Goal: Transaction & Acquisition: Book appointment/travel/reservation

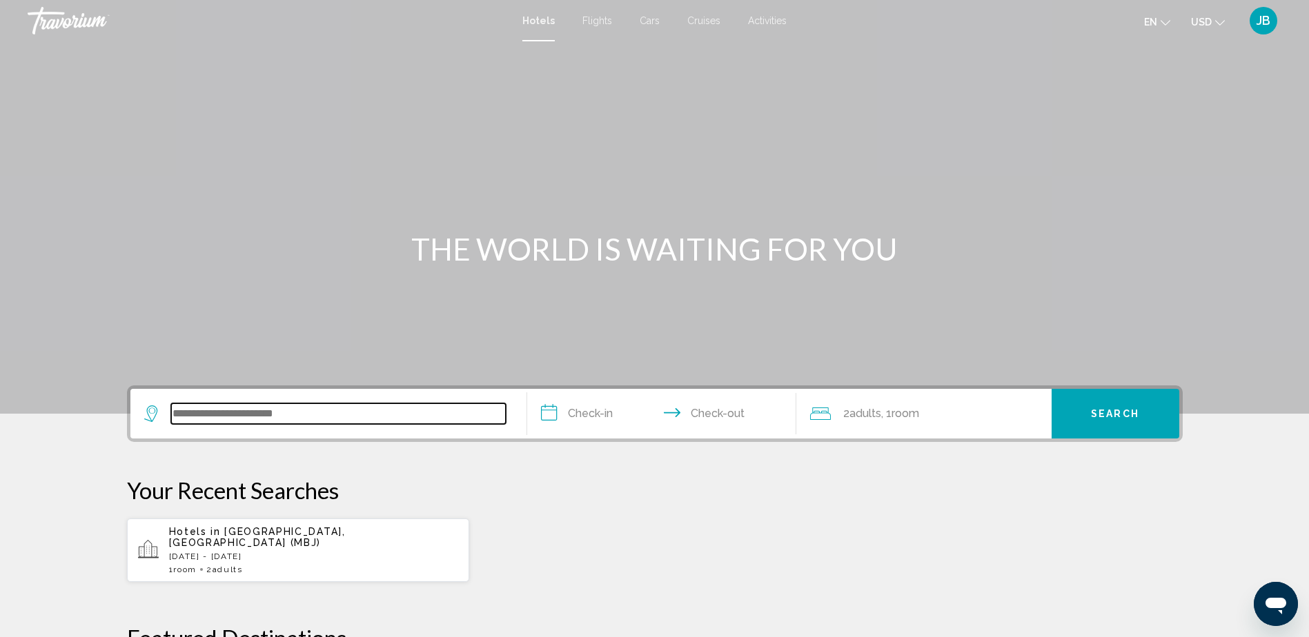
click at [304, 418] on input "Search widget" at bounding box center [338, 414] width 335 height 21
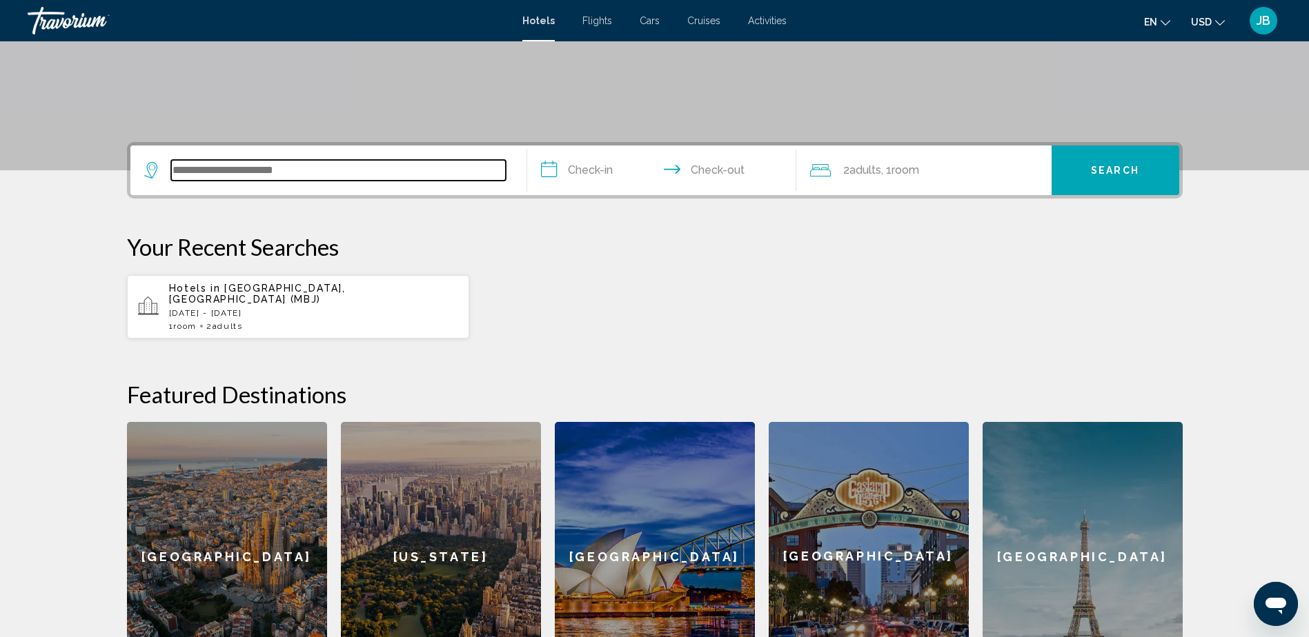
scroll to position [341, 0]
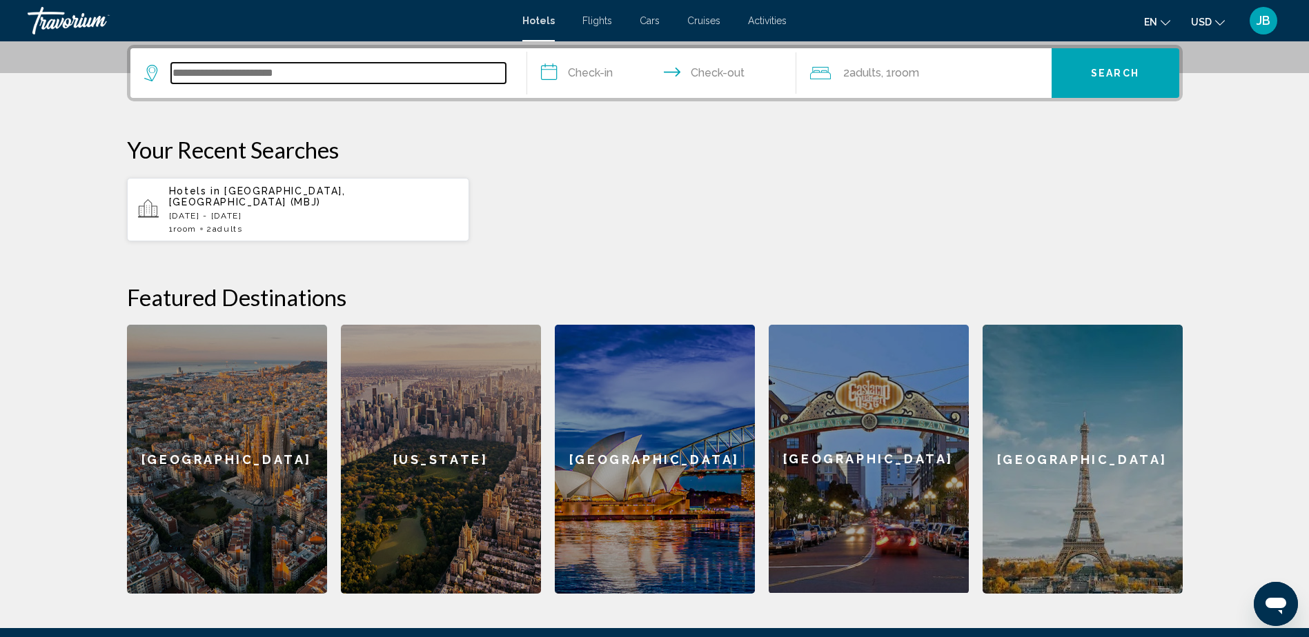
click at [335, 74] on input "Search widget" at bounding box center [338, 73] width 335 height 21
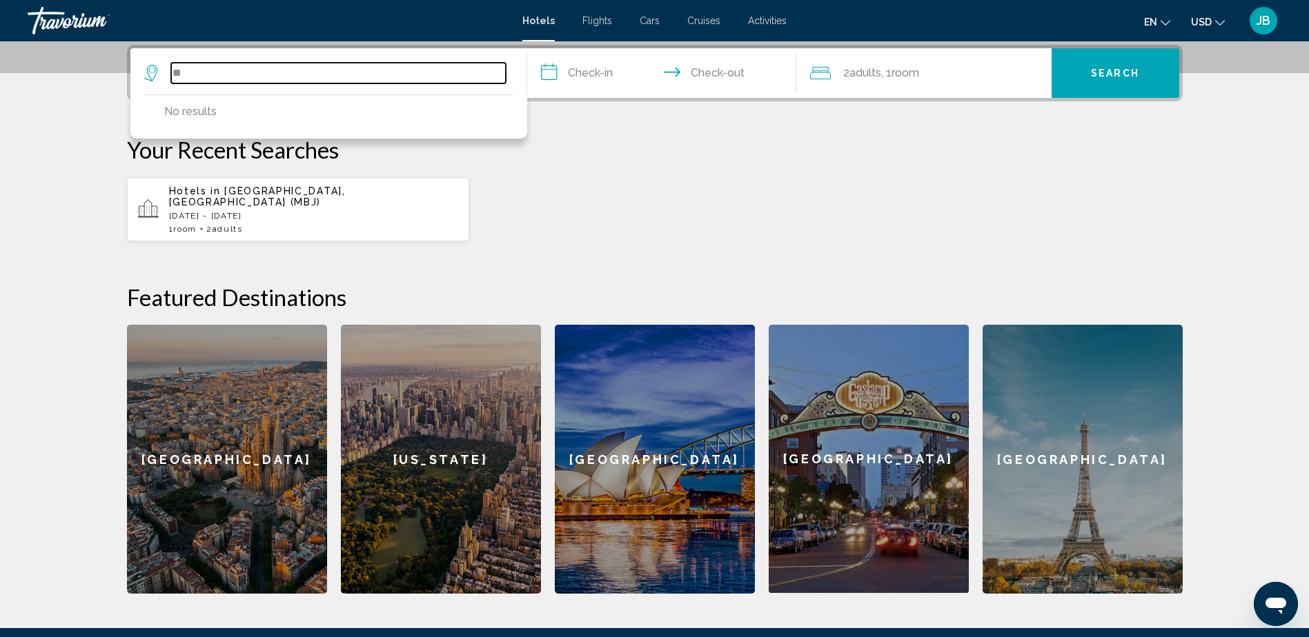
type input "*"
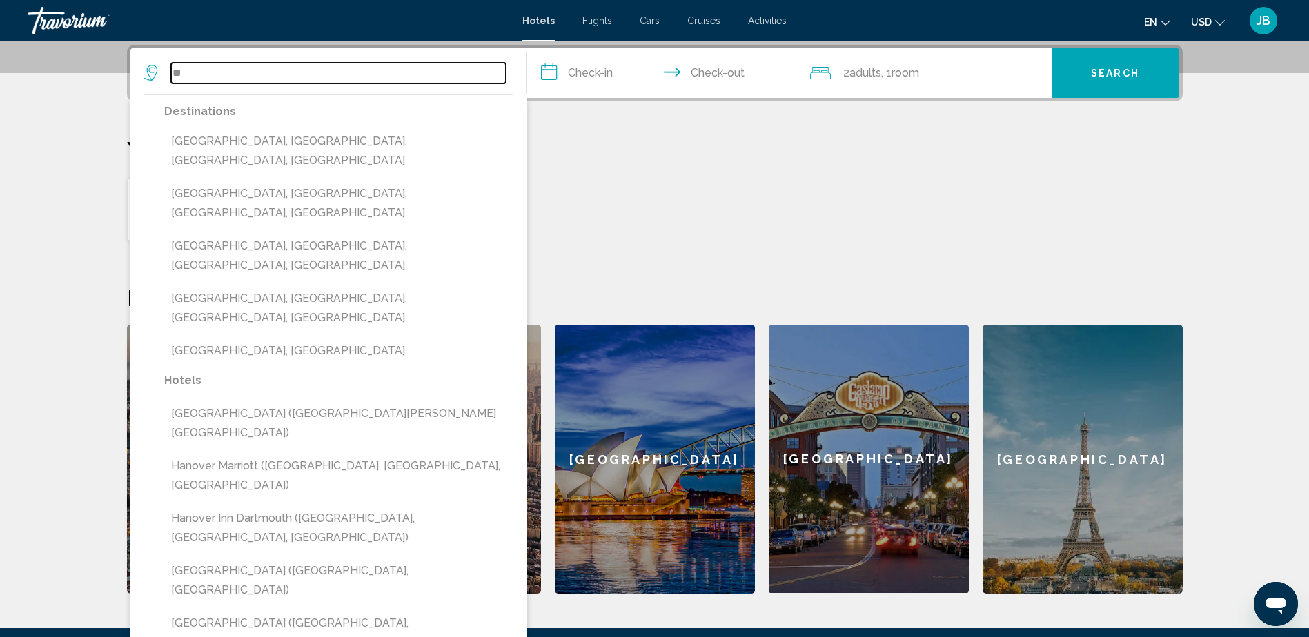
type input "*"
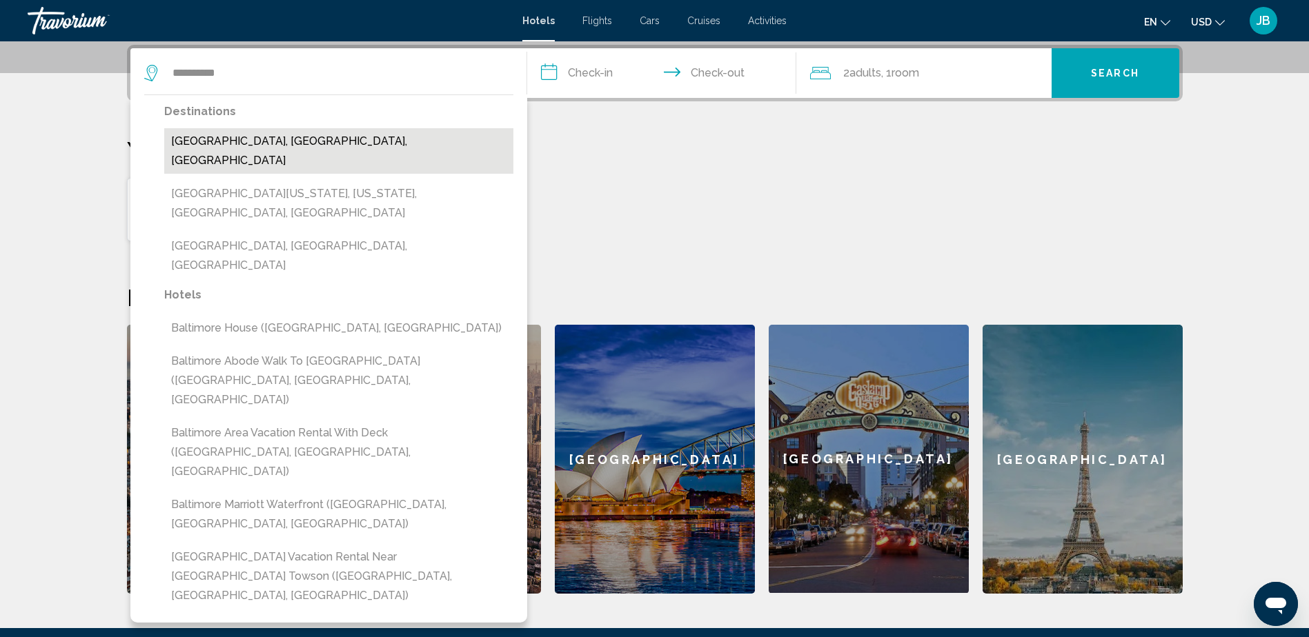
click at [290, 142] on button "[GEOGRAPHIC_DATA], [GEOGRAPHIC_DATA], [GEOGRAPHIC_DATA]" at bounding box center [338, 151] width 349 height 46
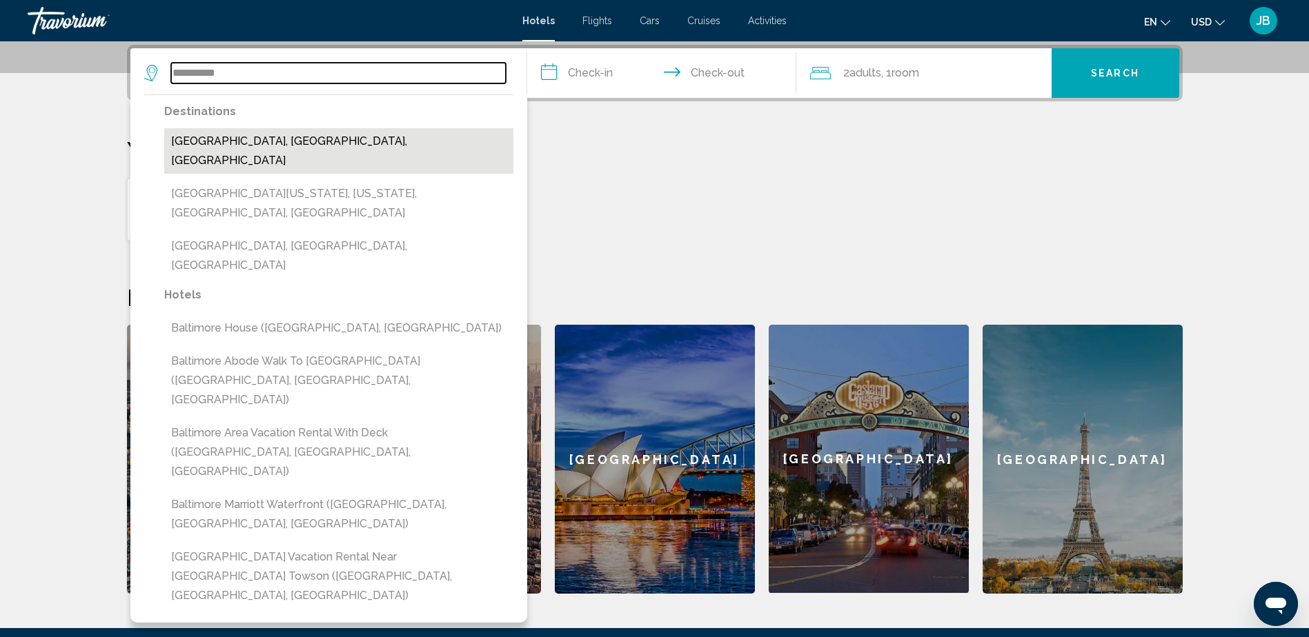
type input "**********"
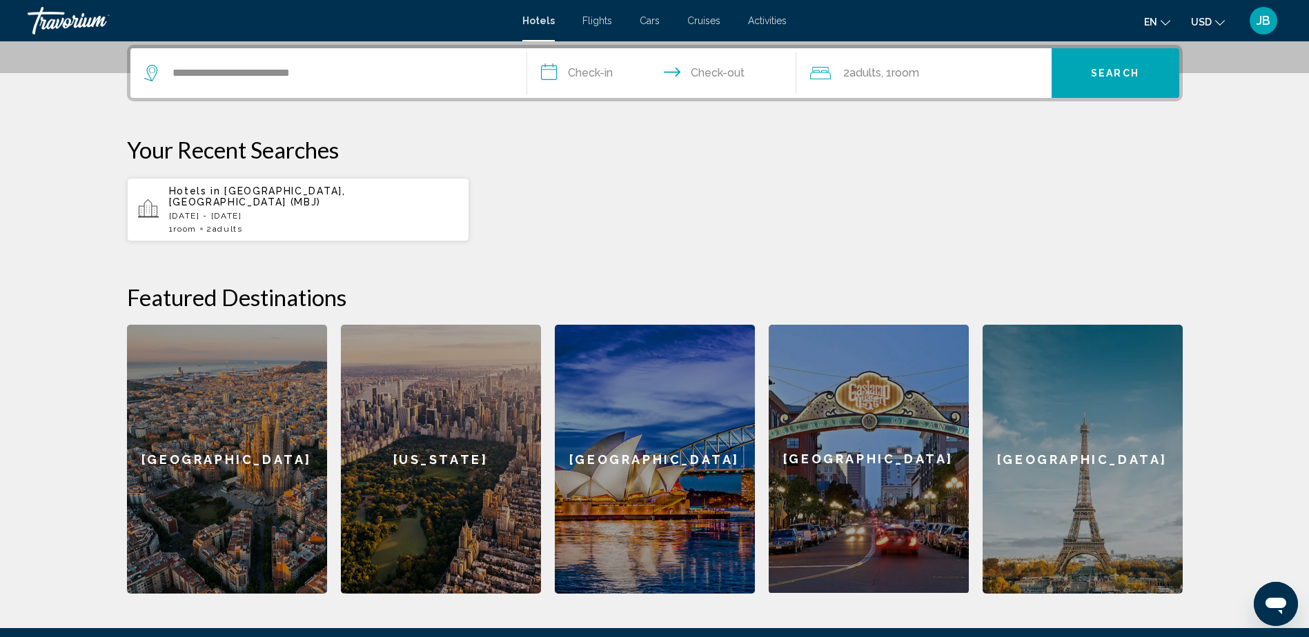
click at [622, 74] on input "**********" at bounding box center [664, 75] width 275 height 54
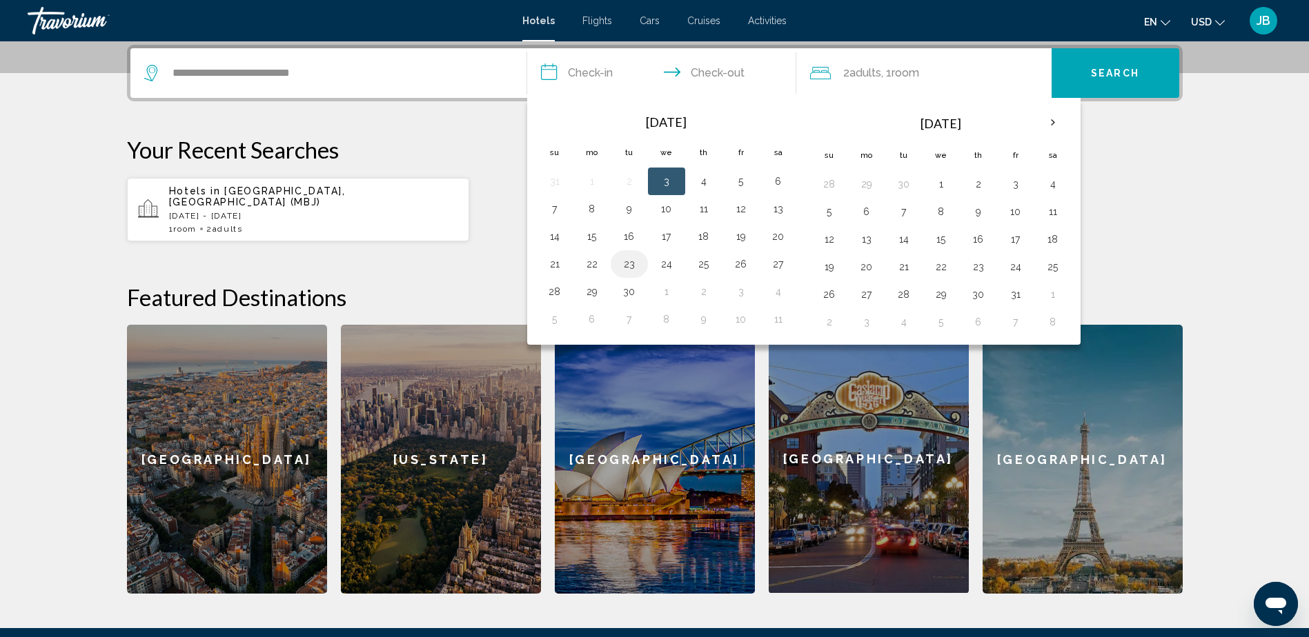
click at [629, 268] on button "23" at bounding box center [629, 264] width 22 height 19
click at [664, 264] on button "24" at bounding box center [666, 264] width 22 height 19
type input "**********"
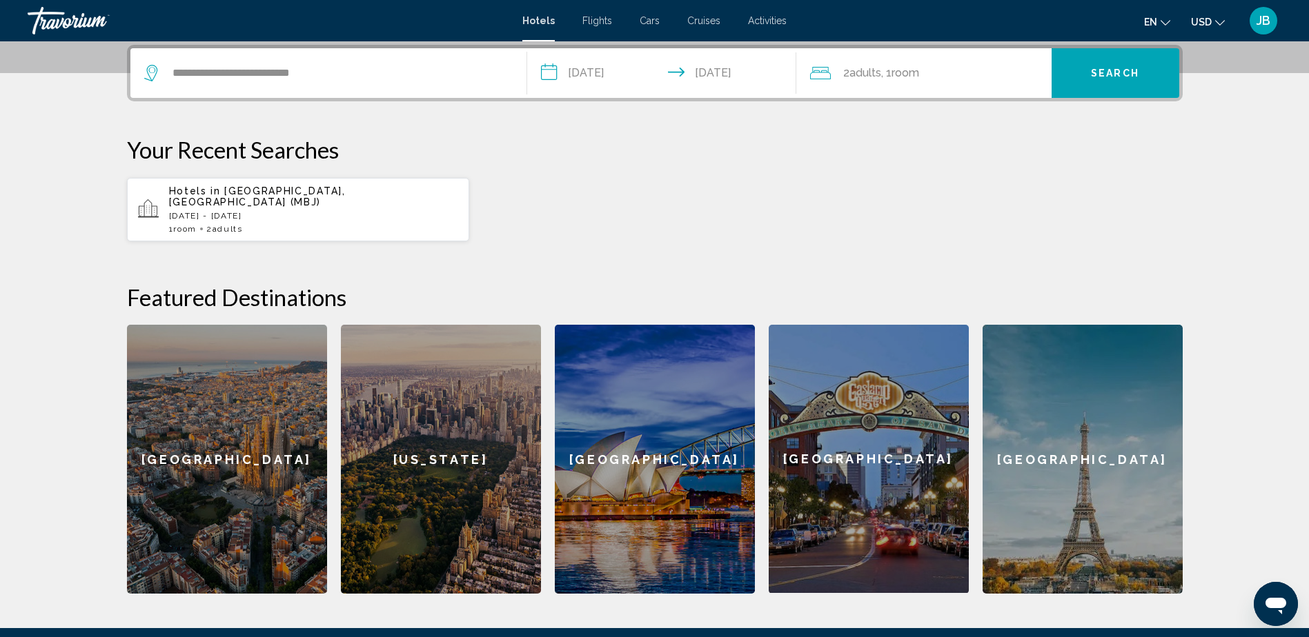
click at [1113, 63] on button "Search" at bounding box center [1115, 73] width 128 height 50
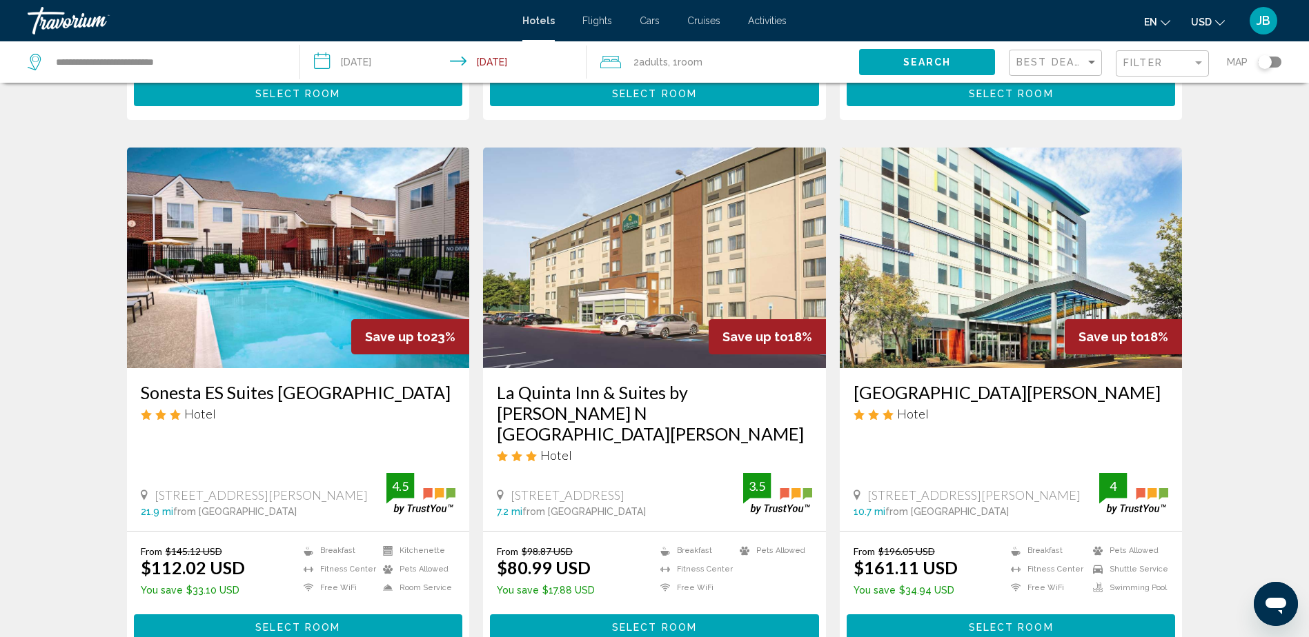
scroll to position [1035, 0]
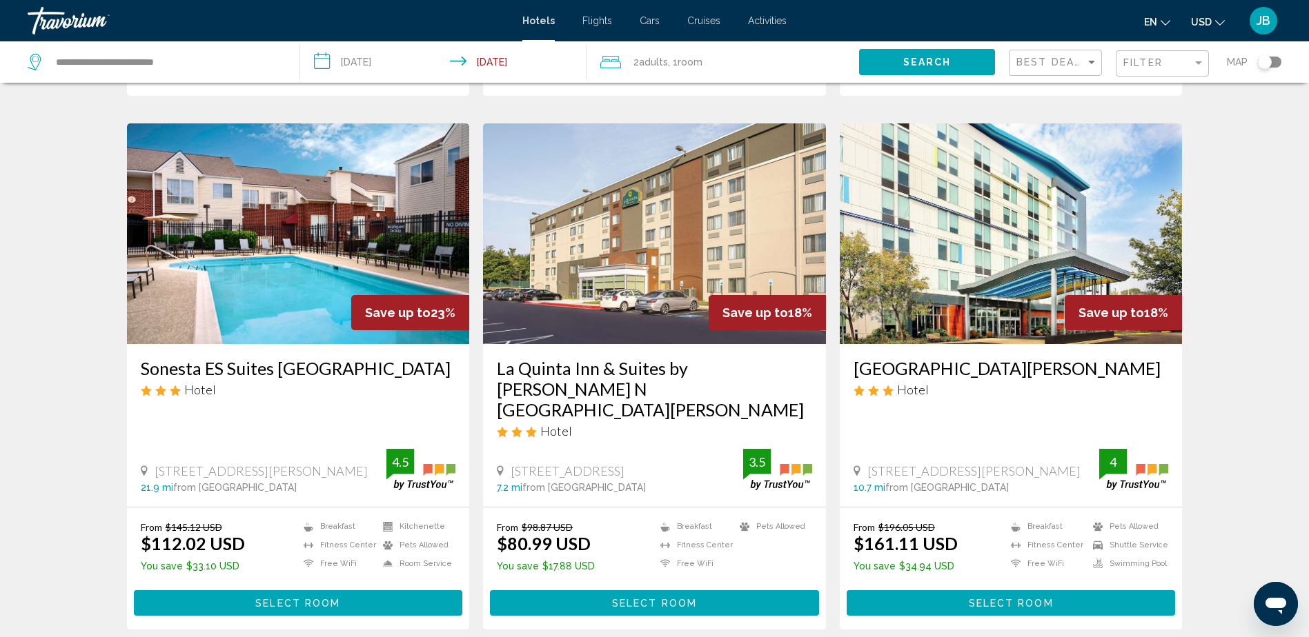
click at [975, 267] on img "Main content" at bounding box center [1011, 233] width 343 height 221
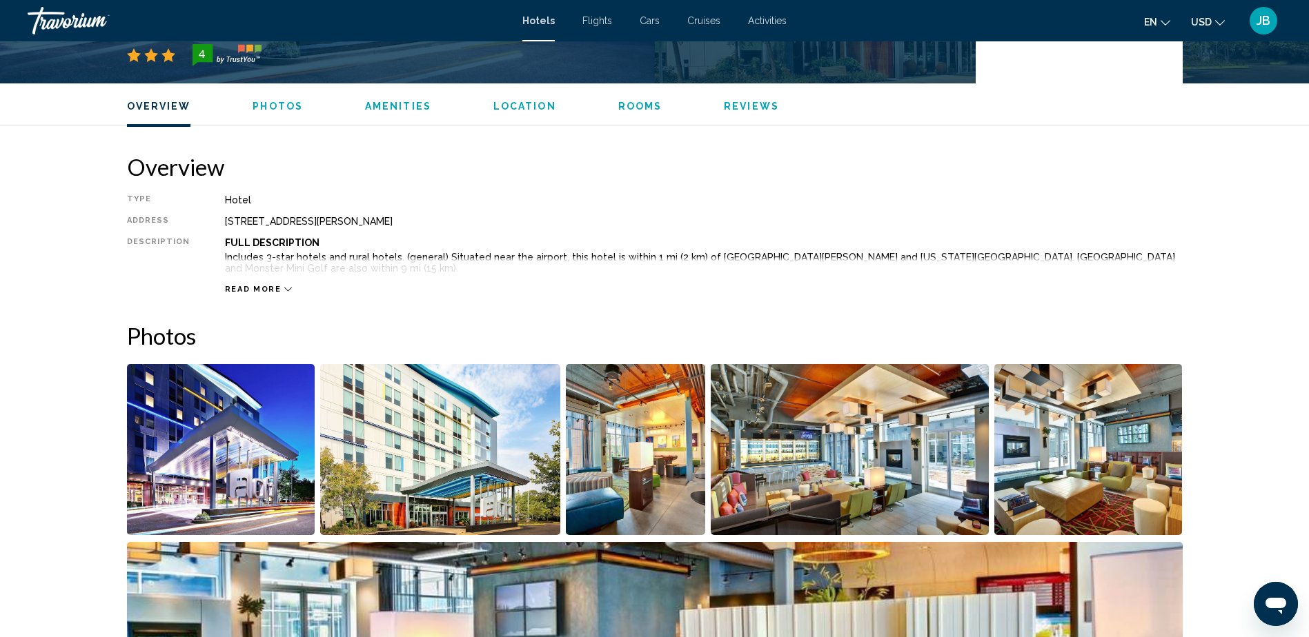
scroll to position [345, 0]
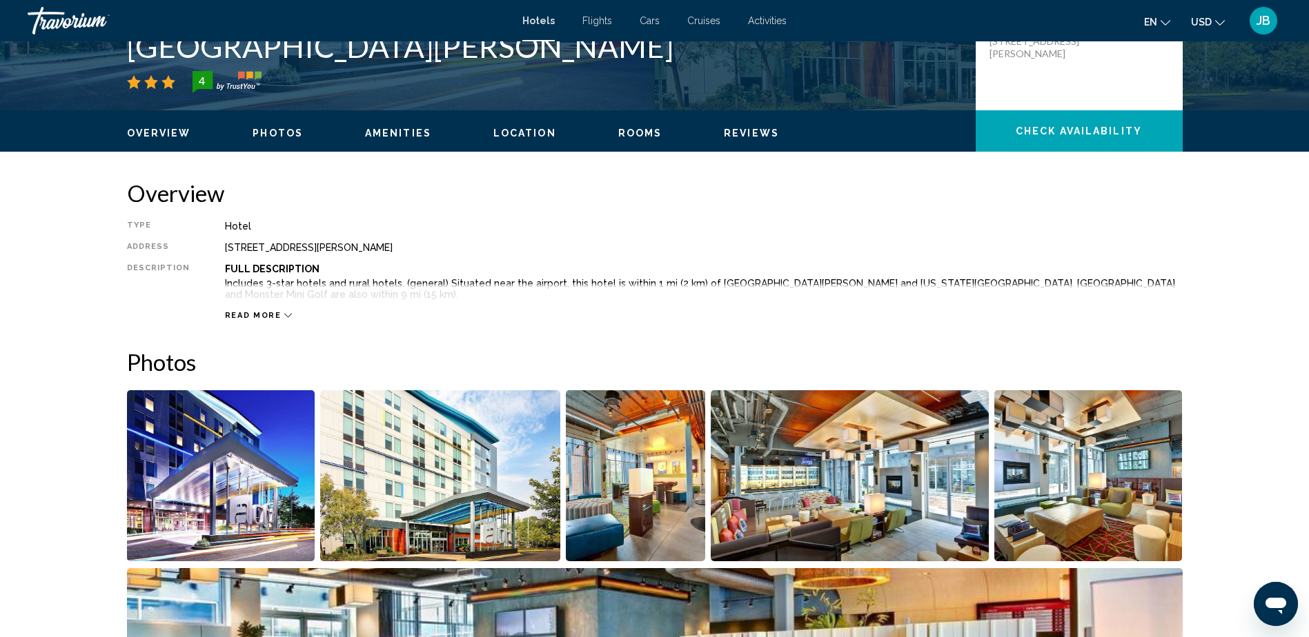
click at [286, 135] on span "Photos" at bounding box center [277, 133] width 50 height 11
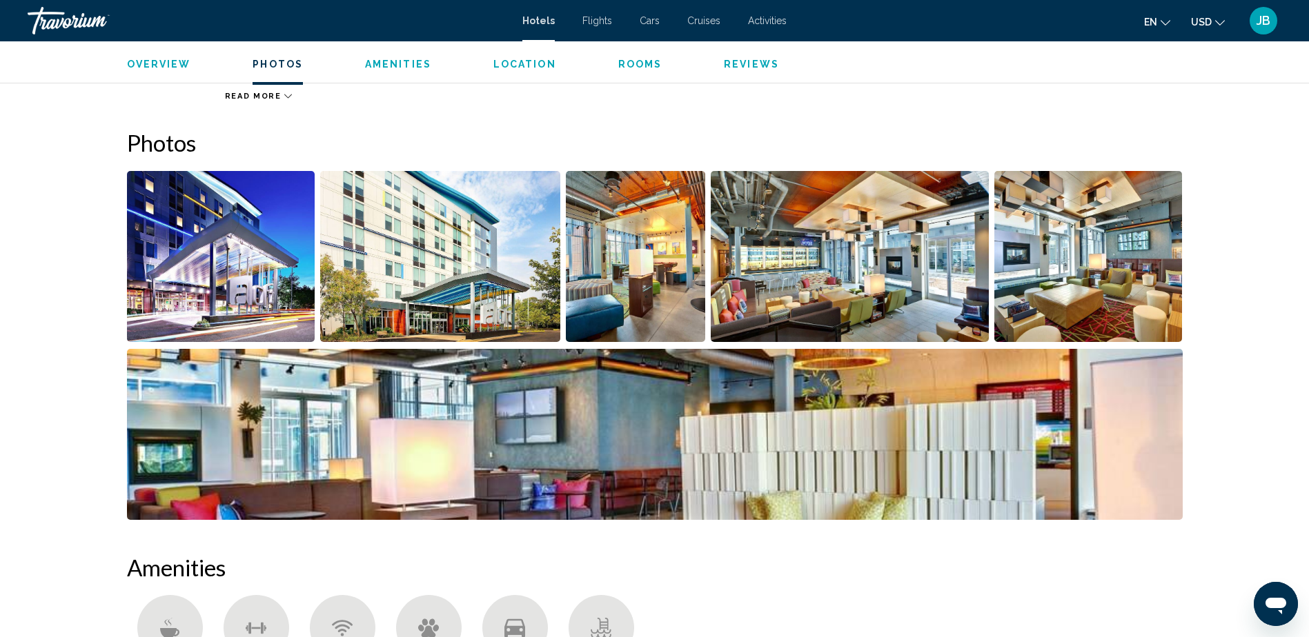
scroll to position [611, 0]
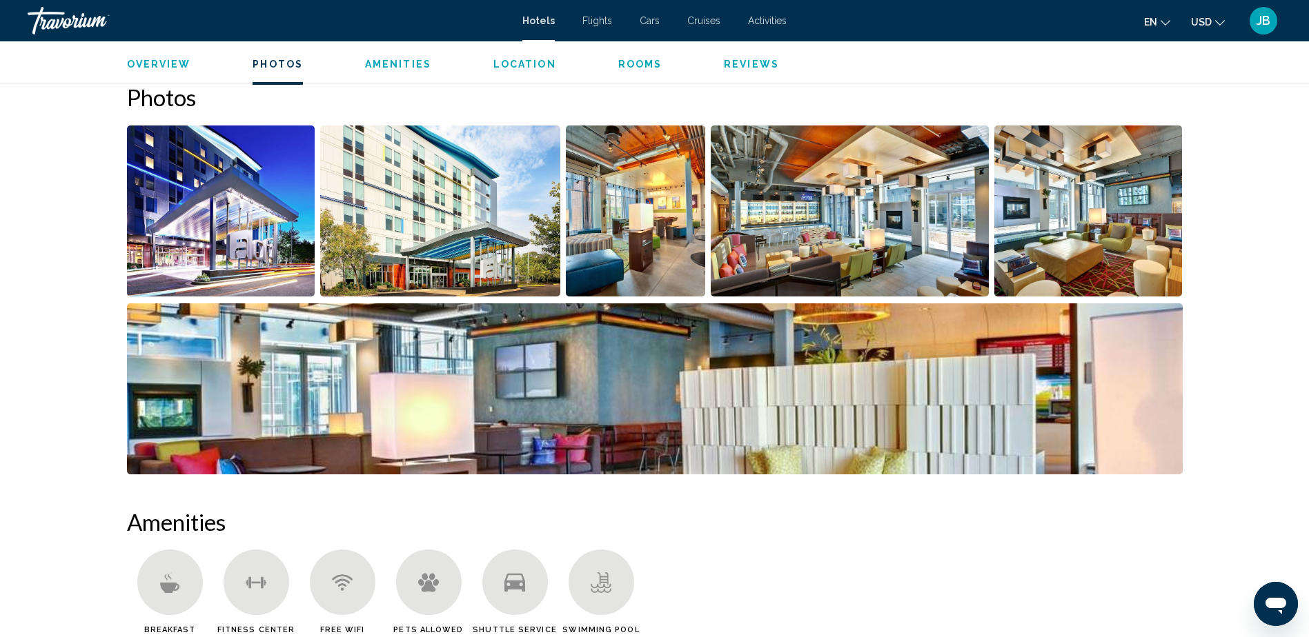
click at [623, 66] on span "Rooms" at bounding box center [640, 64] width 44 height 11
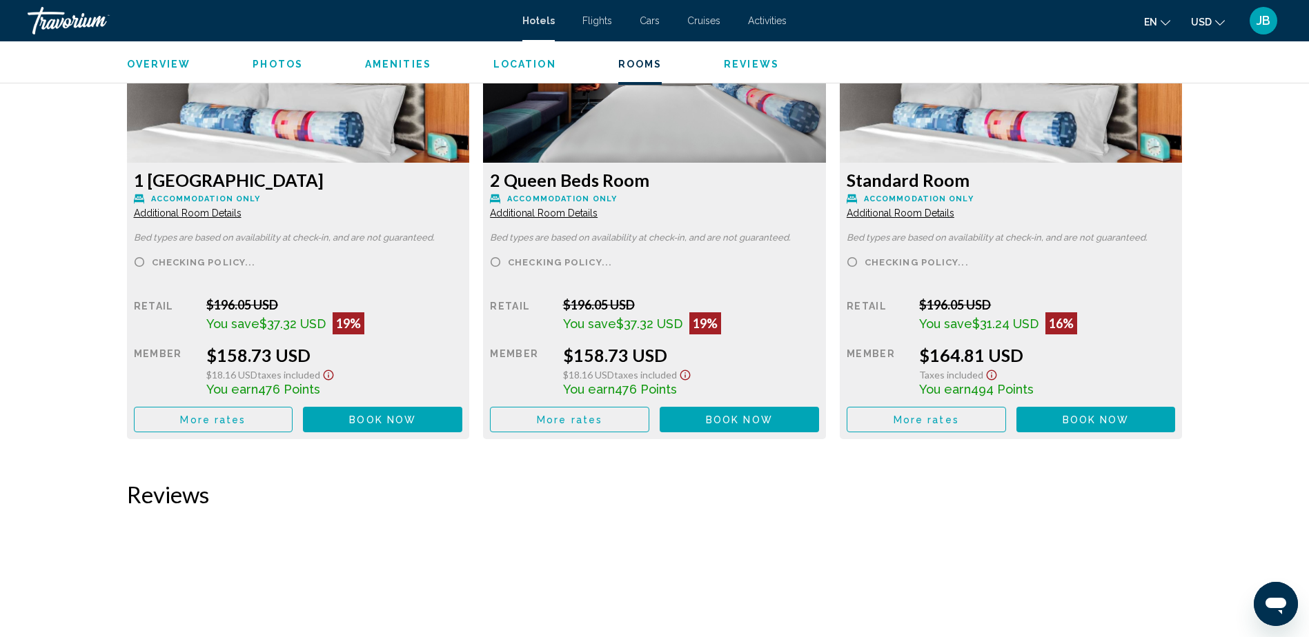
scroll to position [1614, 0]
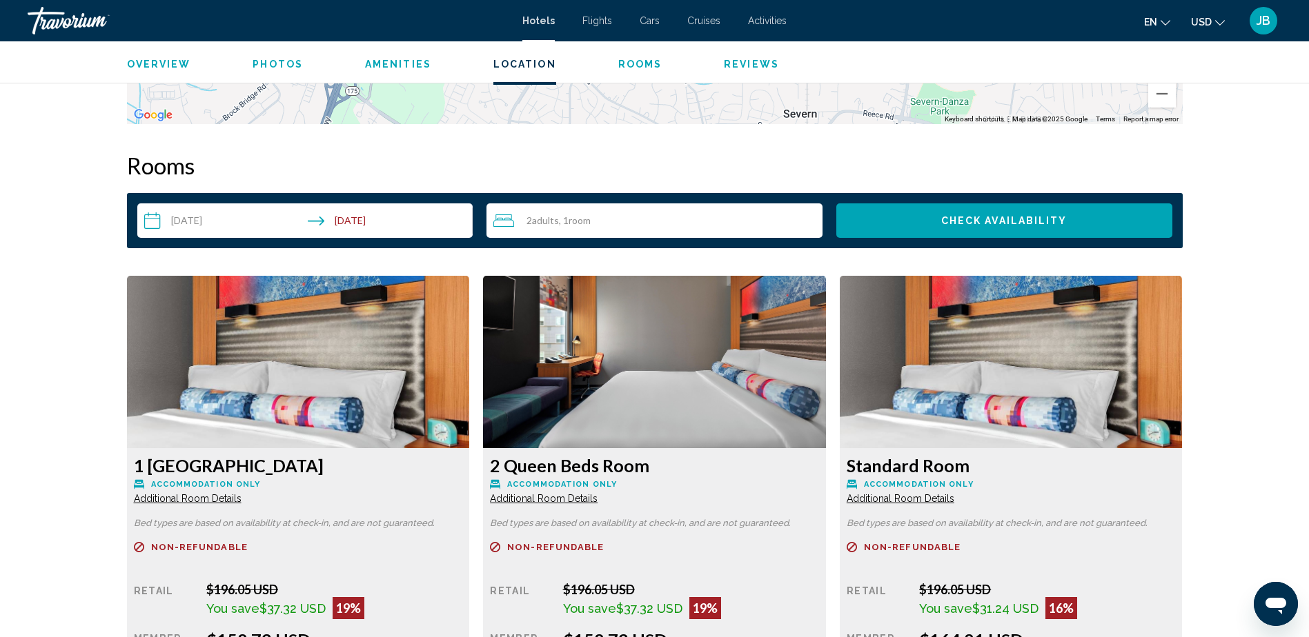
click at [200, 497] on span "Additional Room Details" at bounding box center [188, 498] width 108 height 11
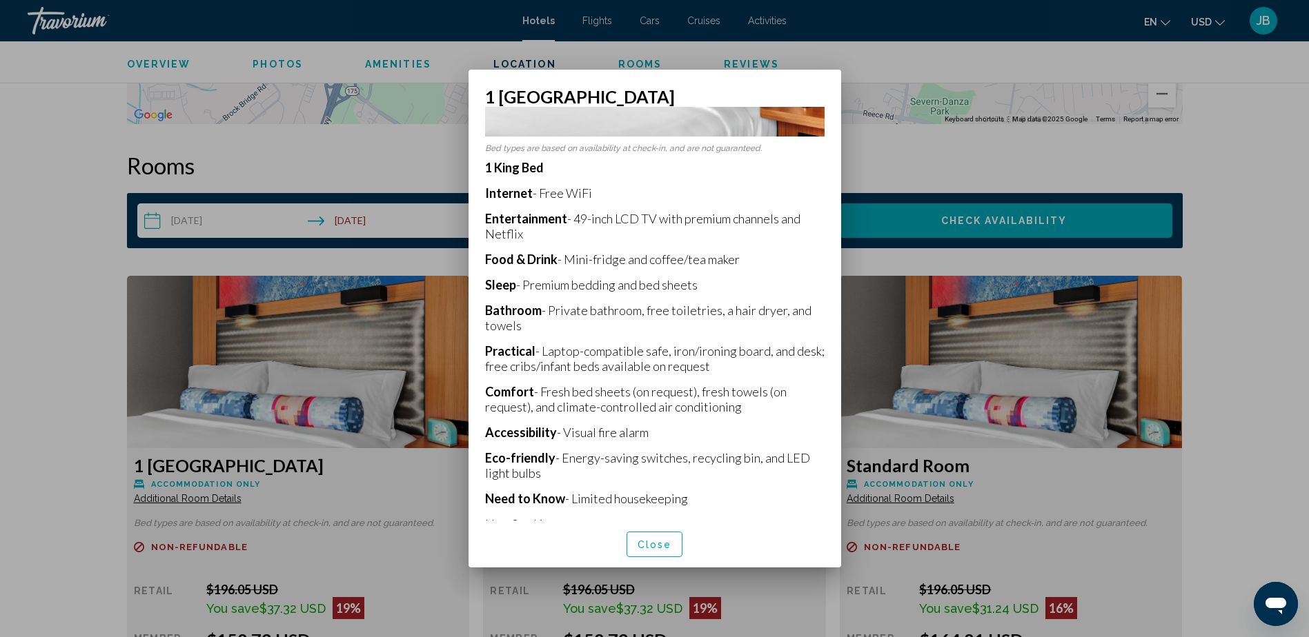
scroll to position [207, 0]
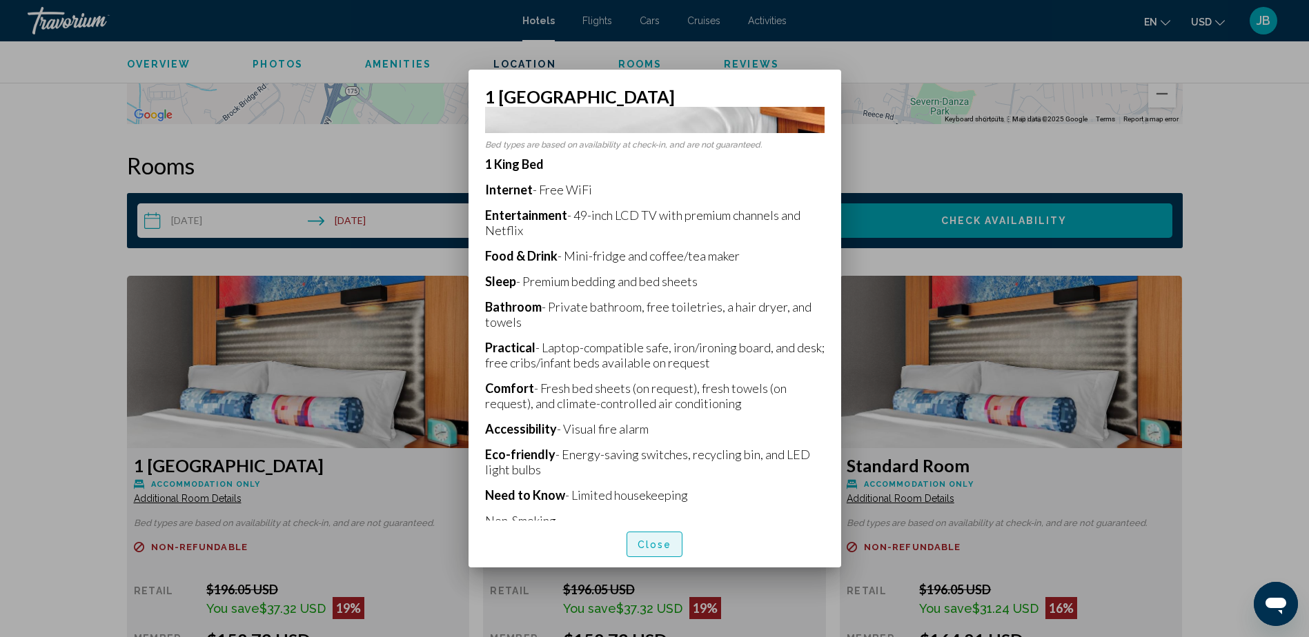
click at [657, 539] on span "Close" at bounding box center [654, 544] width 34 height 11
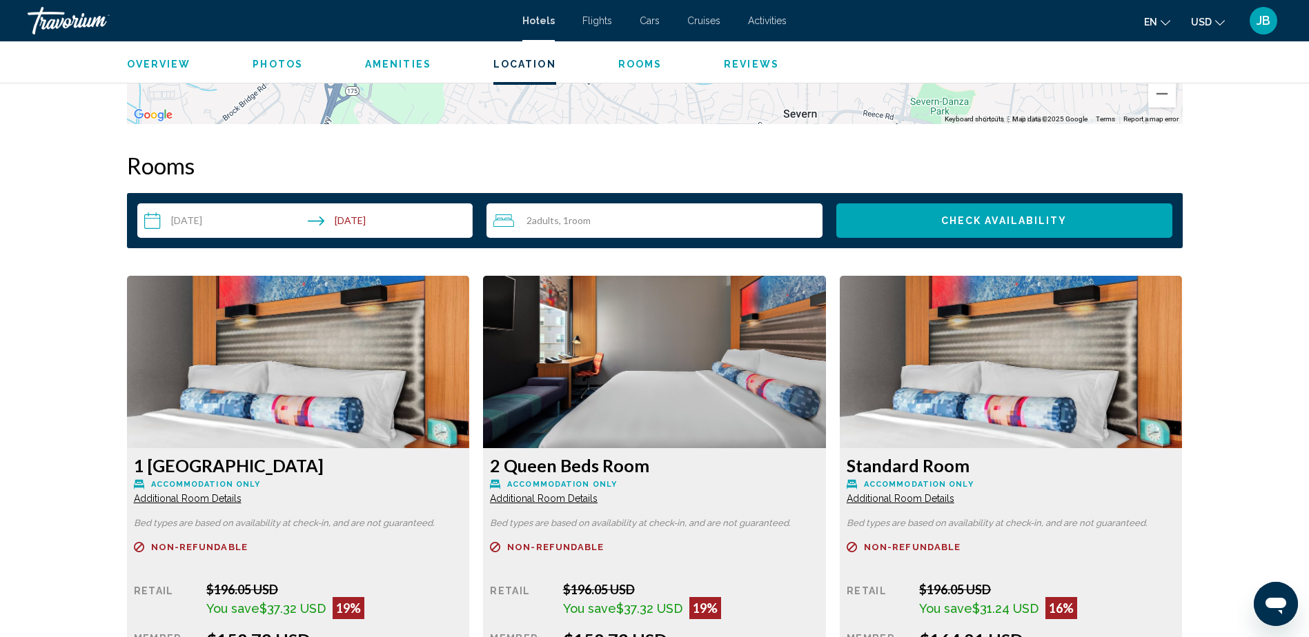
click at [423, 402] on img "Main content" at bounding box center [298, 362] width 343 height 172
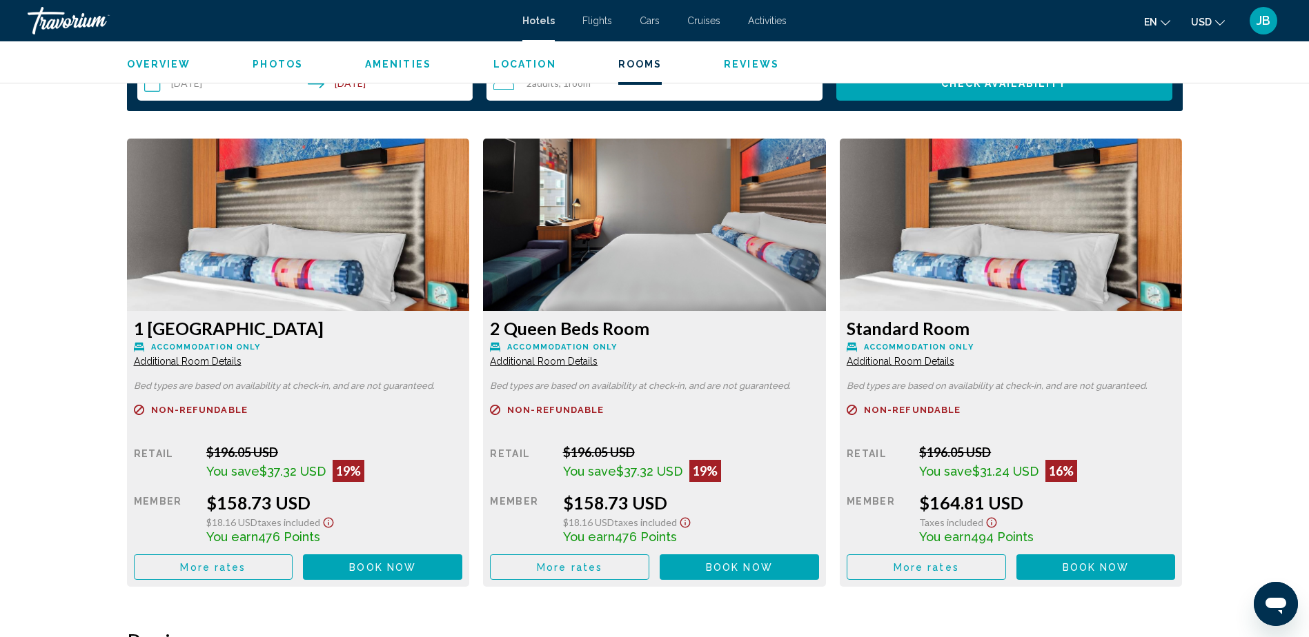
scroll to position [1752, 0]
click at [395, 216] on img "Main content" at bounding box center [298, 224] width 343 height 172
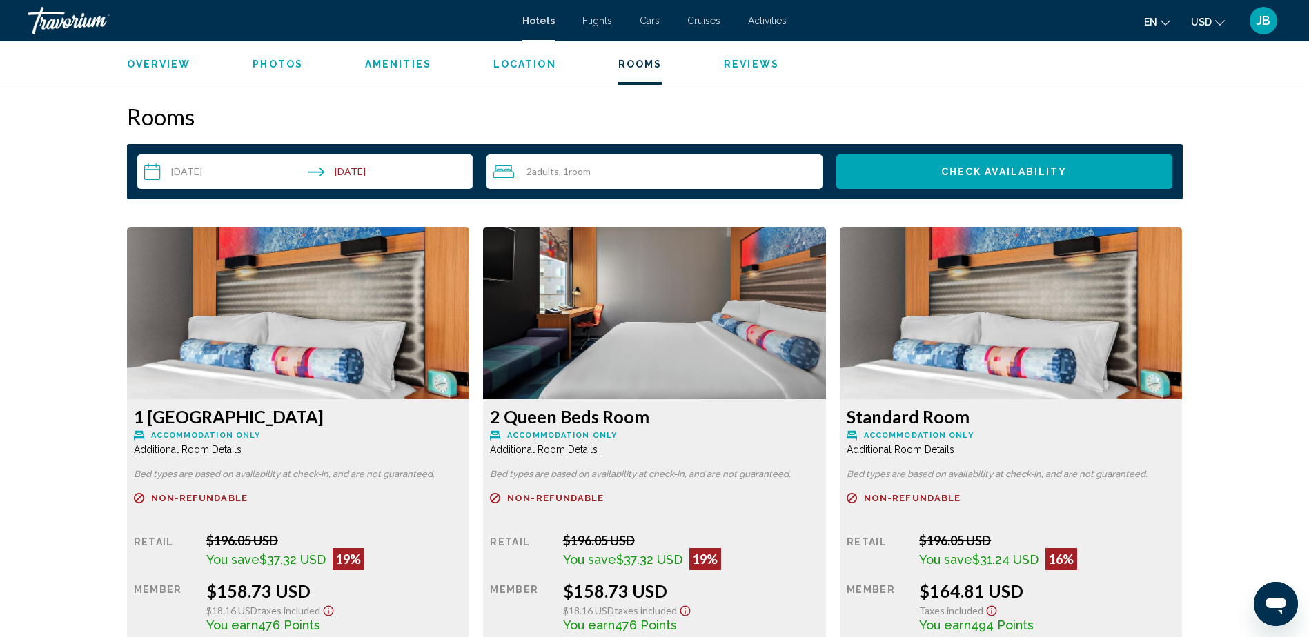
scroll to position [1683, 0]
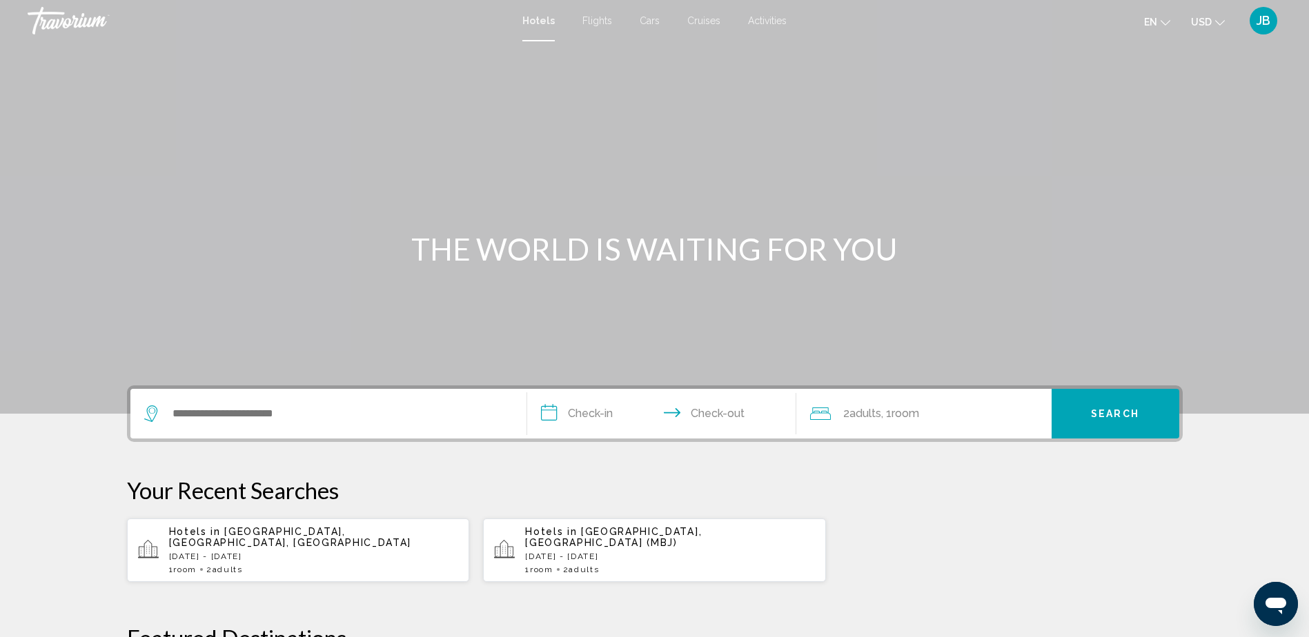
click at [366, 552] on p "Tue, 23 Sep - Wed, 24 Sep" at bounding box center [314, 557] width 290 height 10
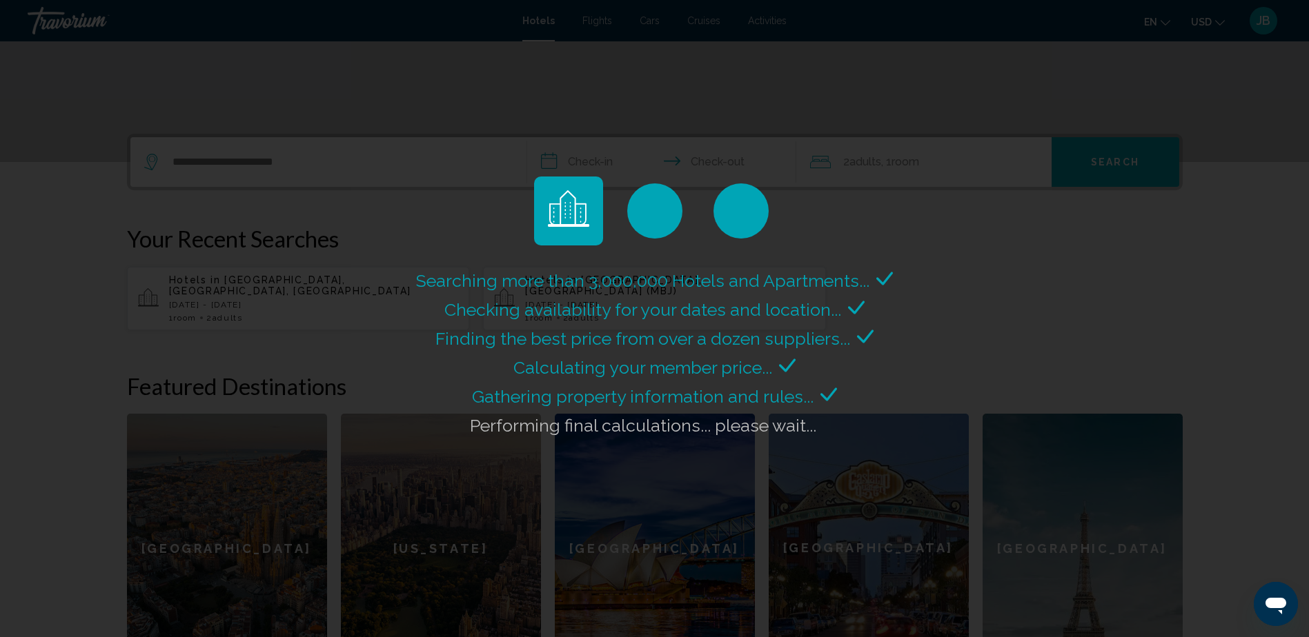
scroll to position [276, 0]
